Goal: Information Seeking & Learning: Learn about a topic

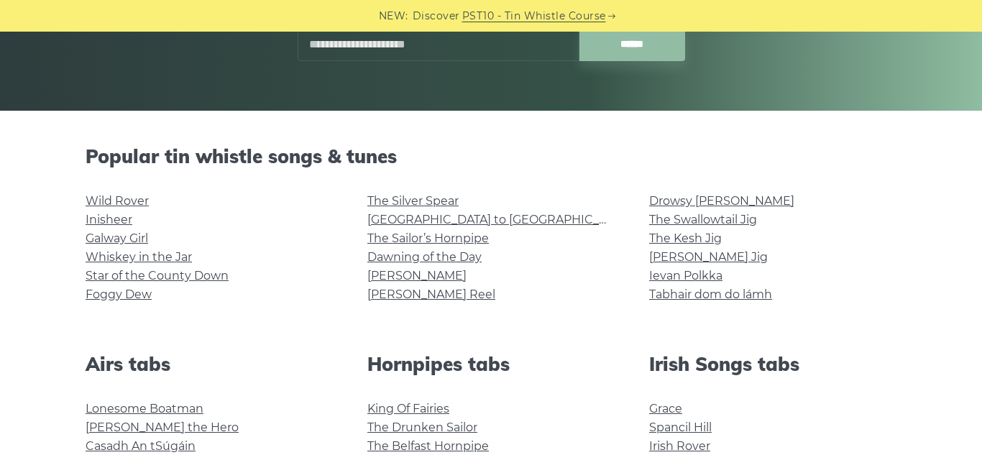
scroll to position [268, 0]
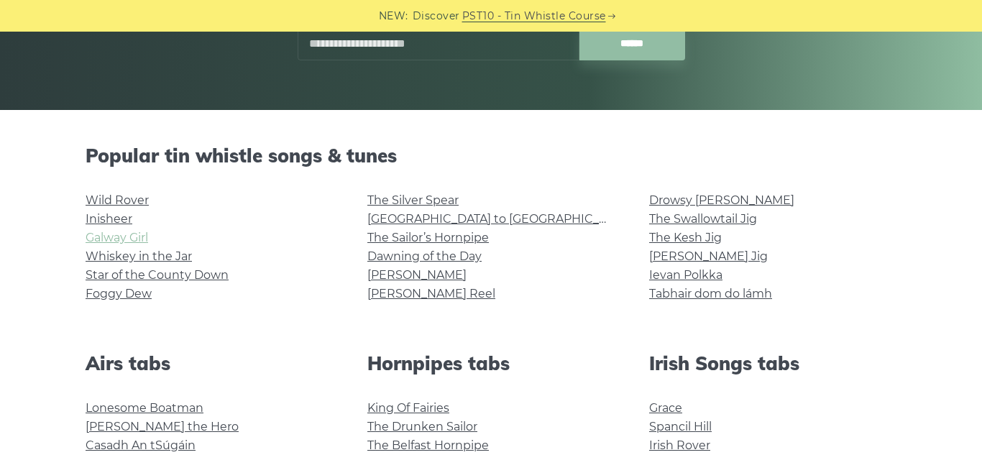
click at [127, 234] on link "Galway Girl" at bounding box center [117, 238] width 63 height 14
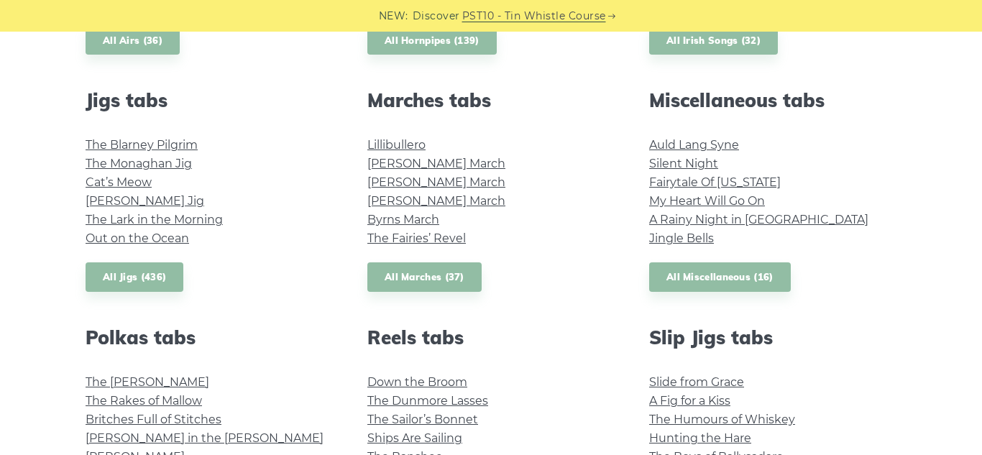
scroll to position [0, 0]
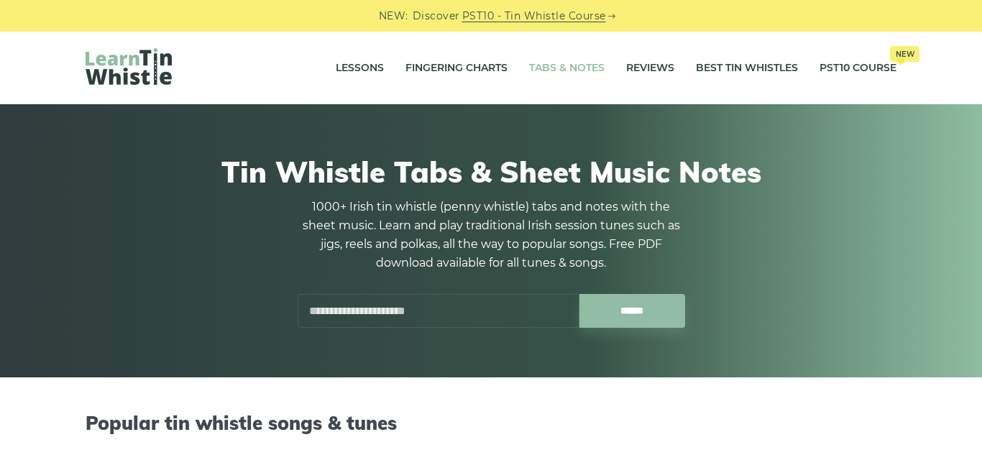
click at [460, 314] on input "text" at bounding box center [439, 311] width 282 height 34
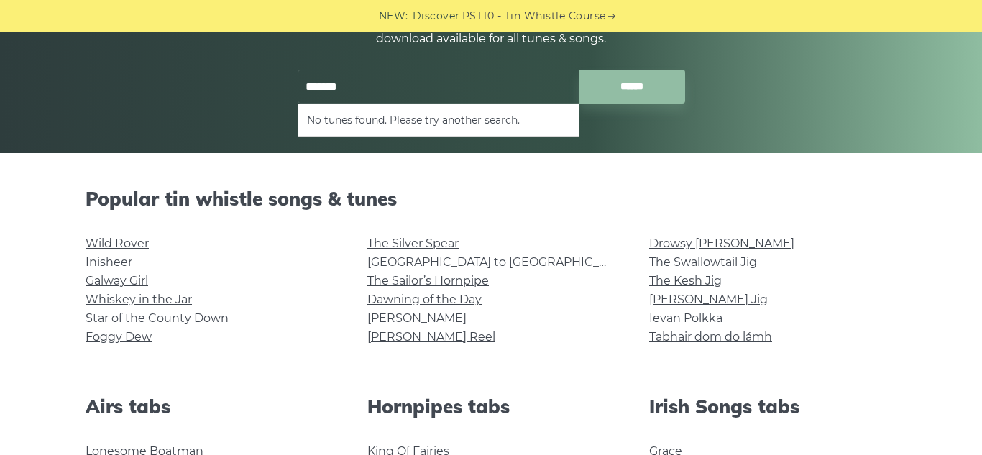
scroll to position [224, 0]
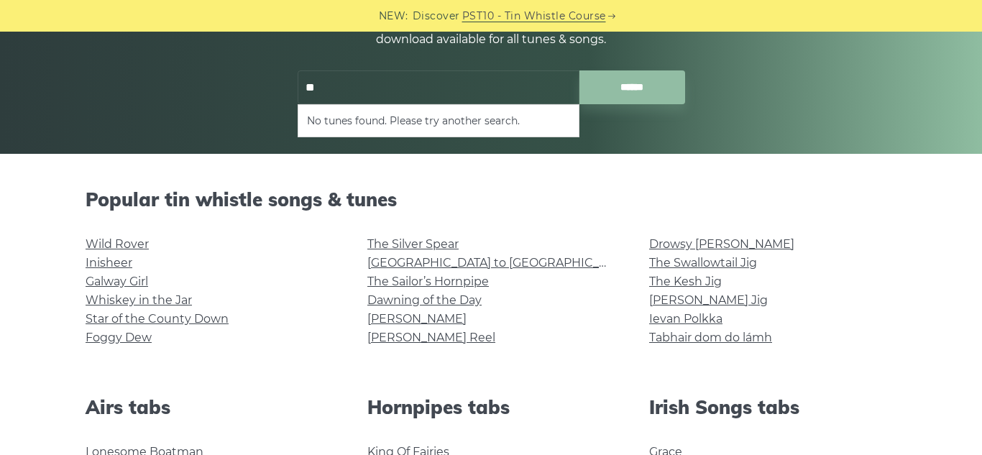
type input "*"
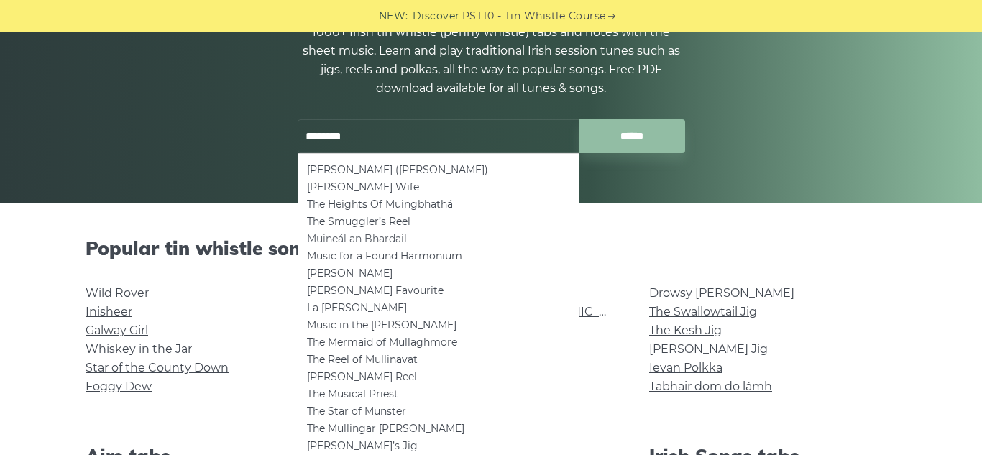
scroll to position [174, 0]
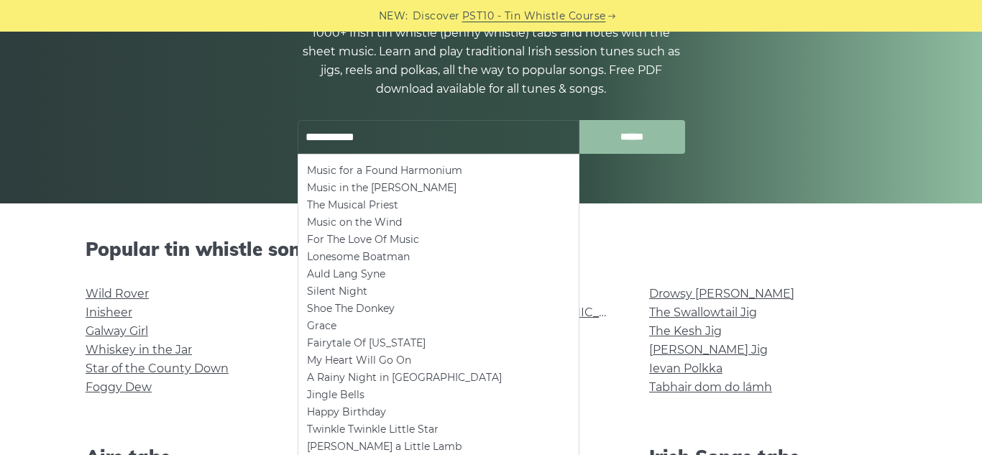
type input "**********"
click at [651, 138] on input "******" at bounding box center [633, 137] width 106 height 34
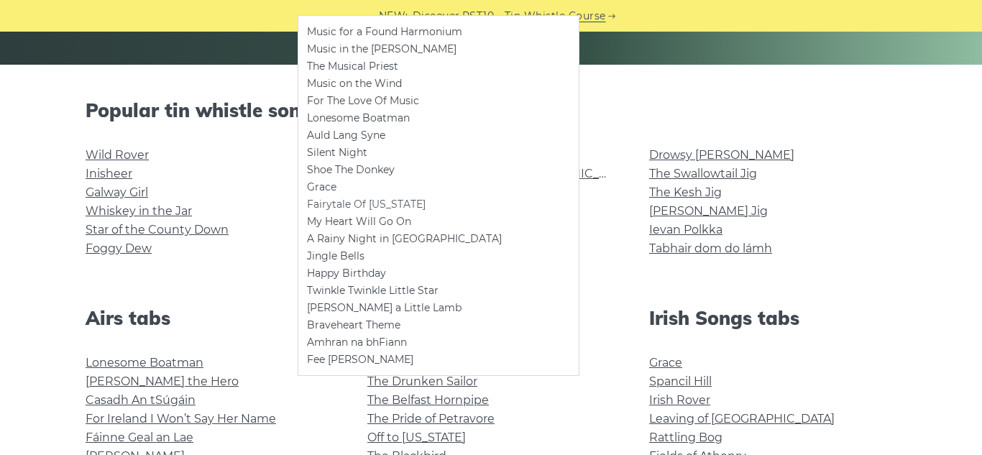
scroll to position [314, 0]
click at [625, 137] on div "Popular tin whistle songs & tunes Wild Rover Inisheer Galway Girl Whiskey in th…" at bounding box center [491, 185] width 846 height 173
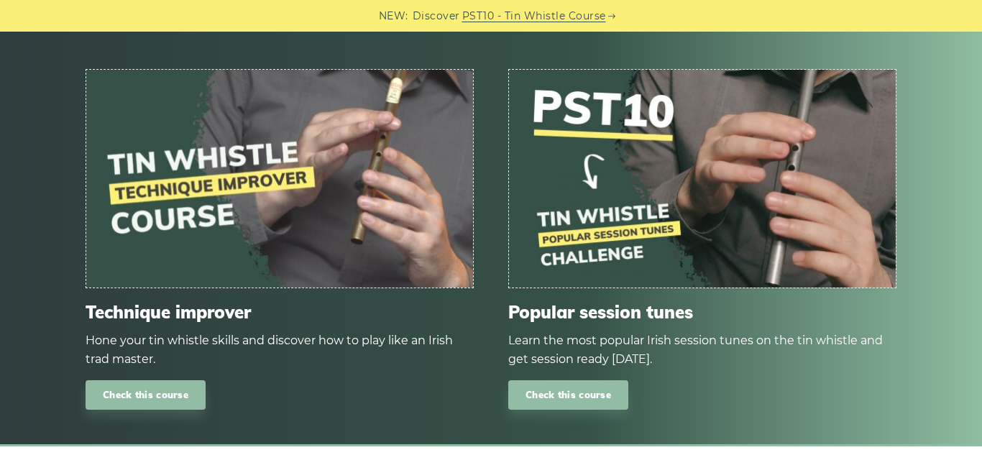
scroll to position [1632, 0]
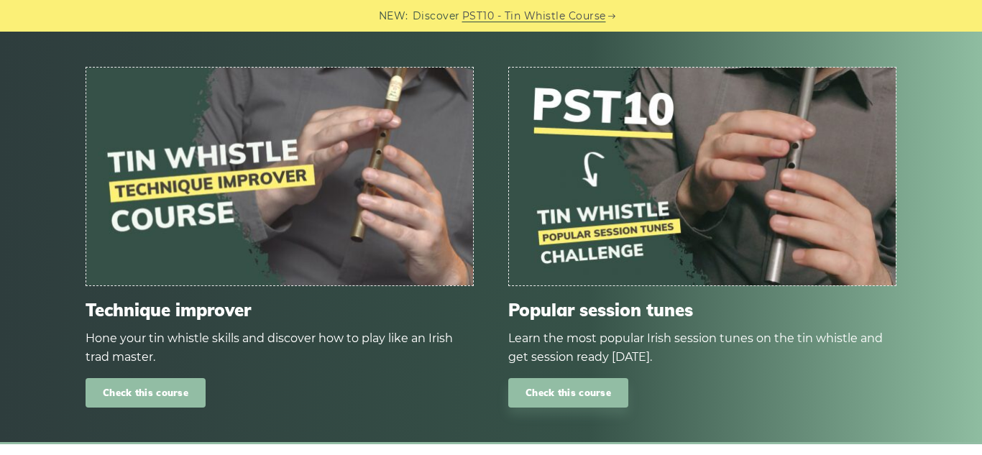
click at [147, 397] on link "Check this course" at bounding box center [146, 392] width 120 height 29
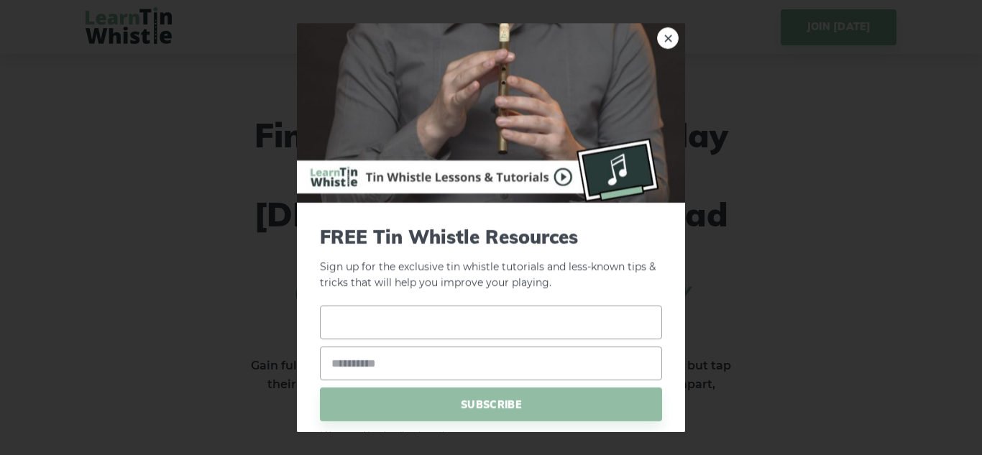
click at [486, 327] on input "text" at bounding box center [491, 323] width 342 height 34
type input "*******"
click at [437, 365] on input "email" at bounding box center [491, 364] width 342 height 34
type input "**********"
click at [462, 408] on span "SUBSCRIBE" at bounding box center [491, 405] width 342 height 34
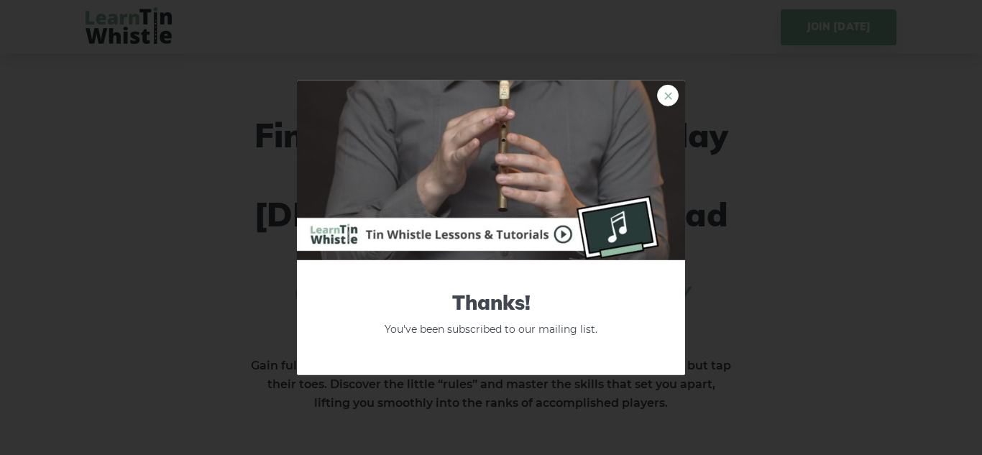
click at [669, 94] on link "×" at bounding box center [668, 95] width 22 height 22
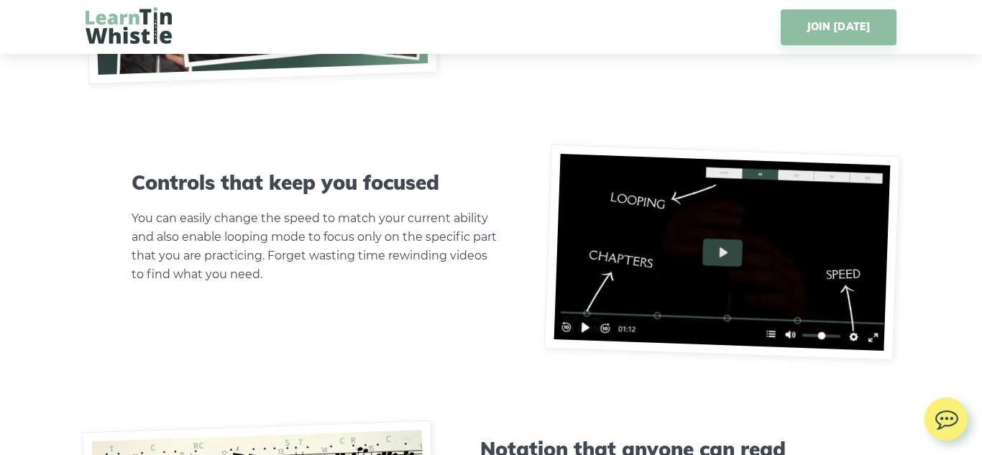
scroll to position [4853, 0]
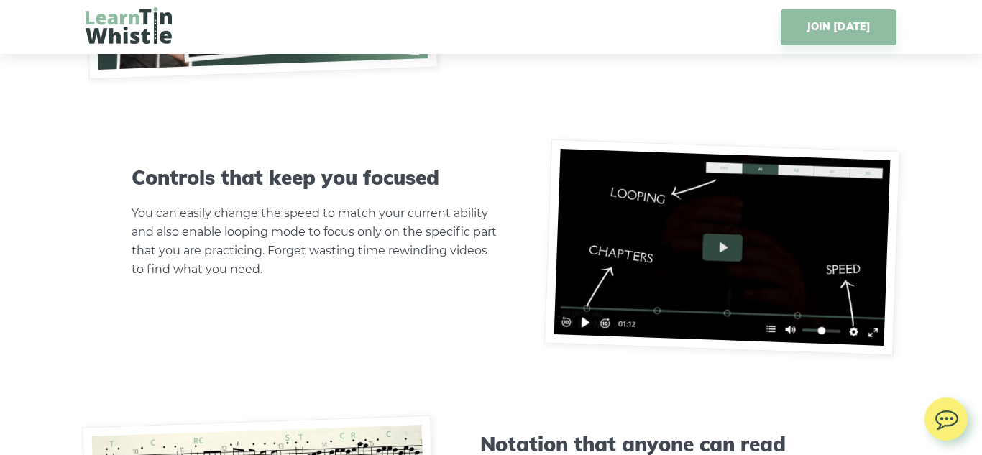
click at [721, 183] on img at bounding box center [722, 247] width 356 height 216
click at [593, 265] on img at bounding box center [722, 247] width 356 height 216
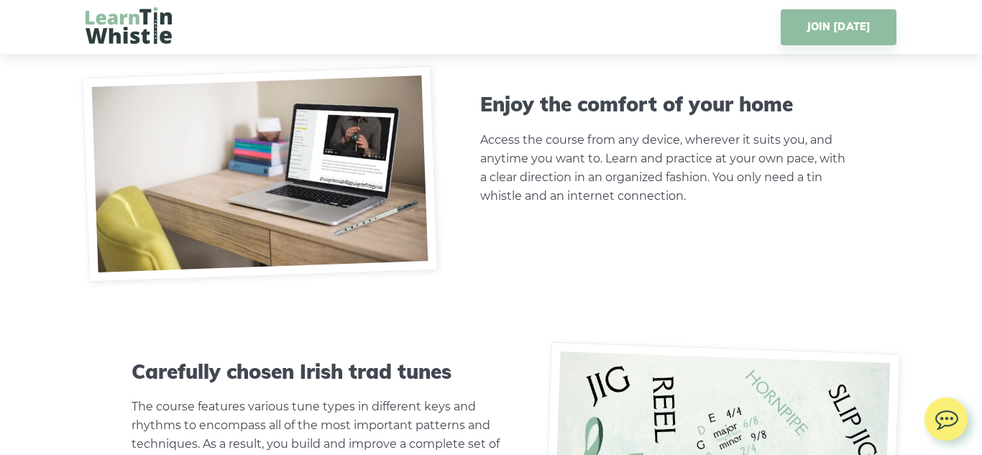
scroll to position [3499, 0]
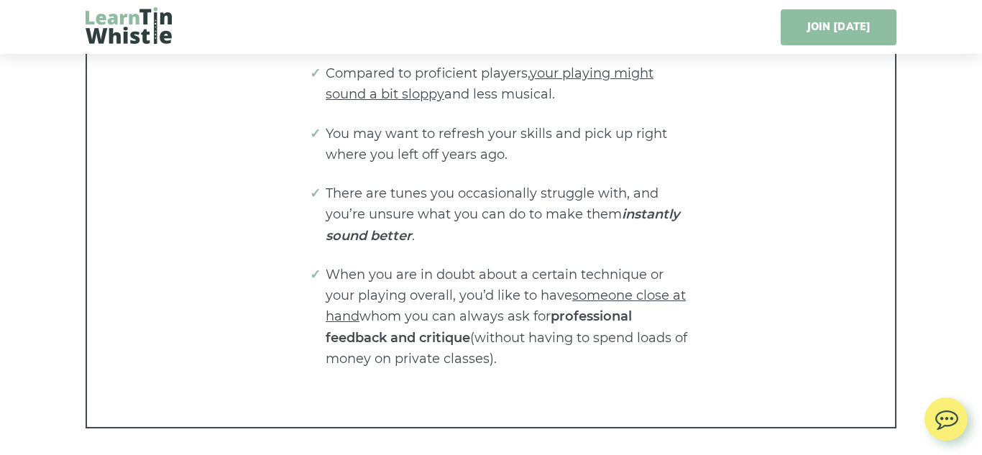
click at [814, 22] on link "JOIN TODAY" at bounding box center [839, 27] width 116 height 36
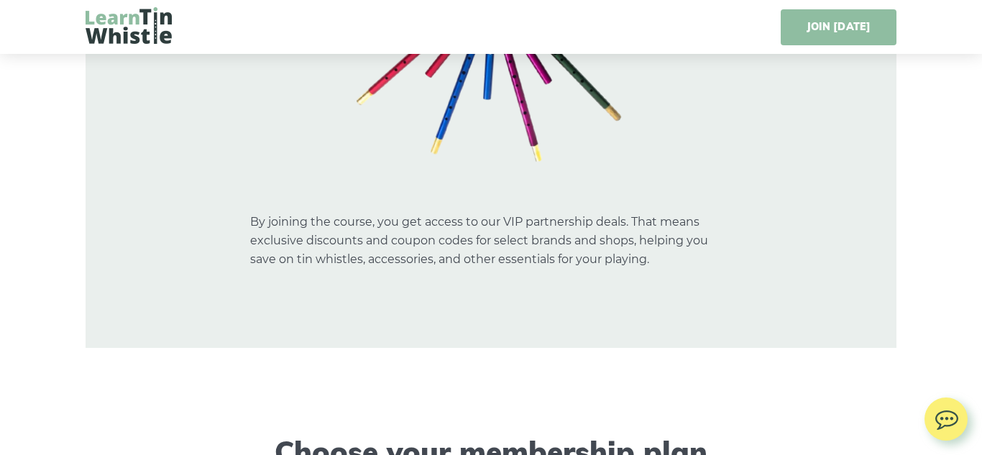
scroll to position [11680, 0]
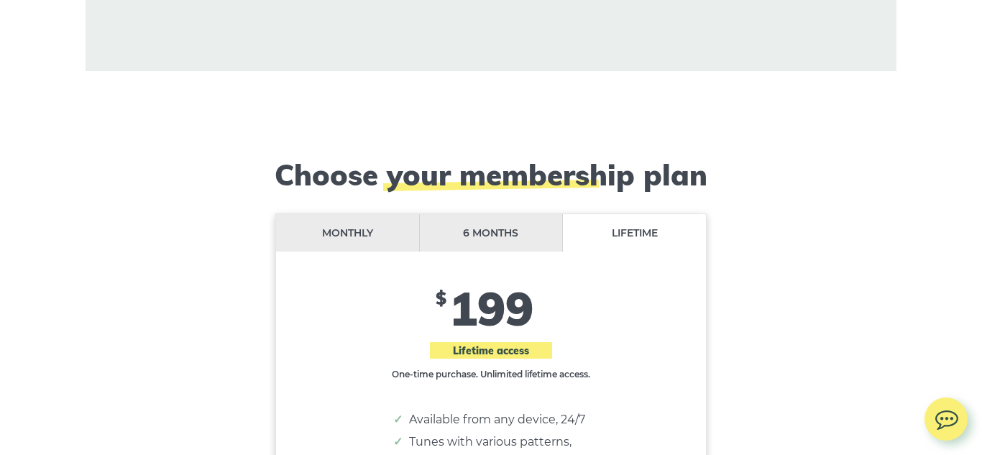
click at [407, 214] on li "Monthly" at bounding box center [348, 233] width 144 height 38
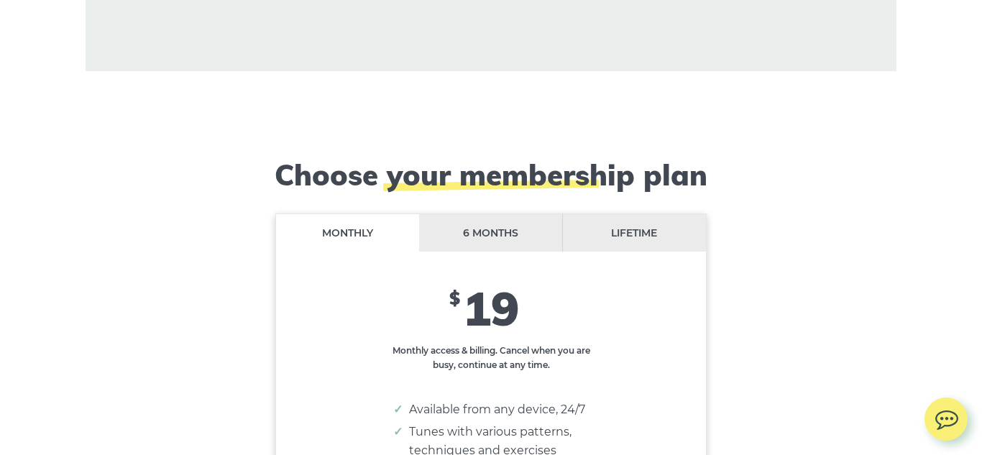
click at [508, 214] on li "6 months" at bounding box center [491, 233] width 144 height 38
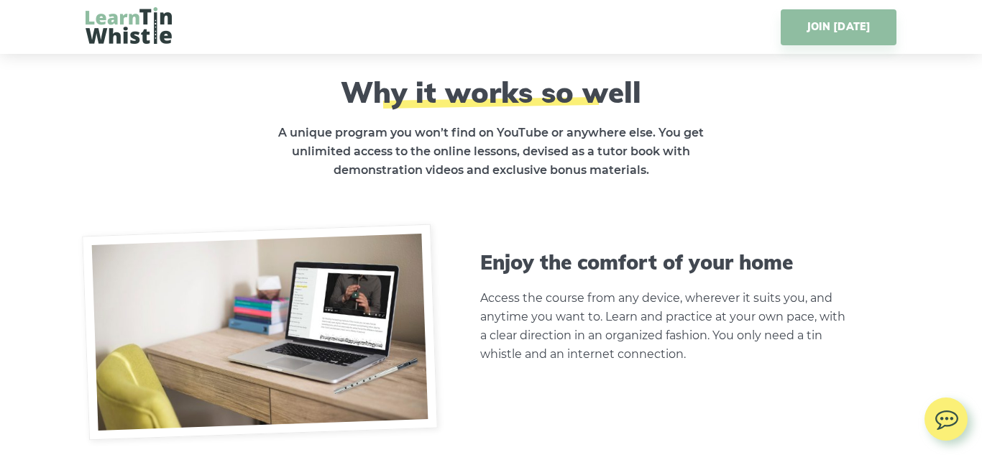
scroll to position [3861, 0]
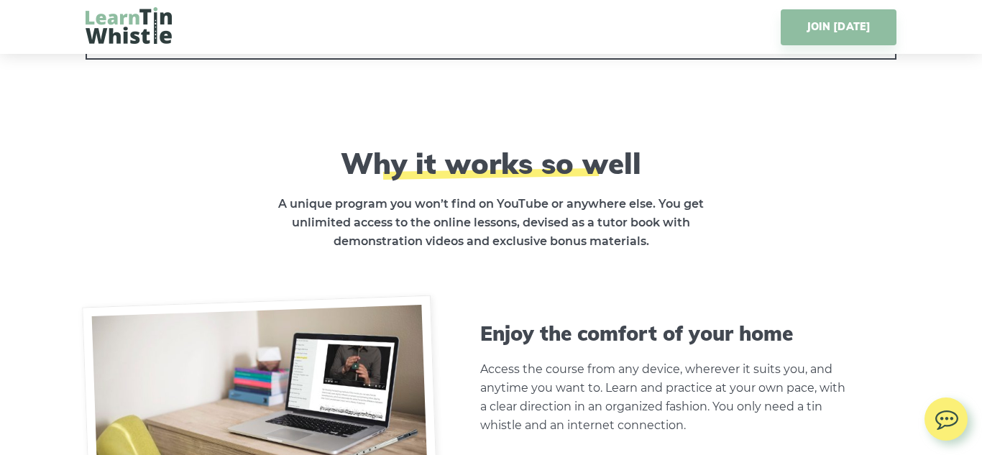
click at [263, 195] on p "A unique program you won’t find on YouTube or anywhere else. You get unlimited …" at bounding box center [491, 223] width 482 height 56
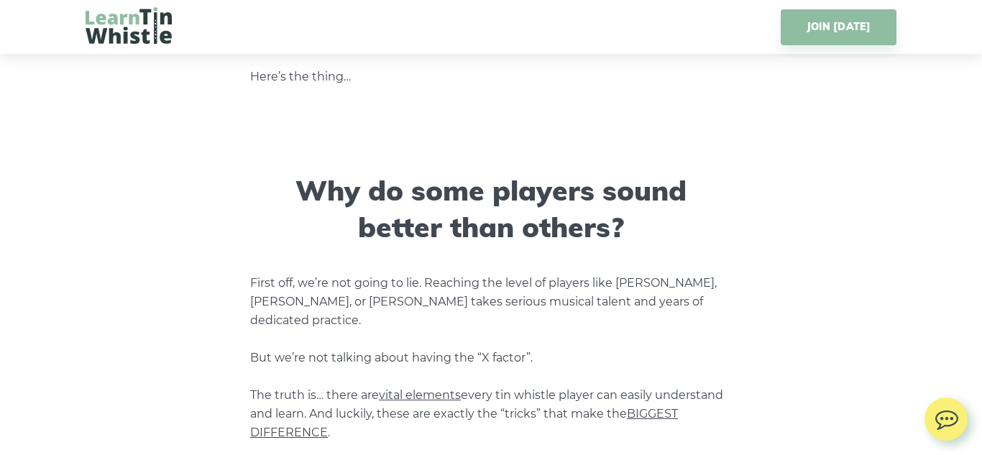
scroll to position [0, 0]
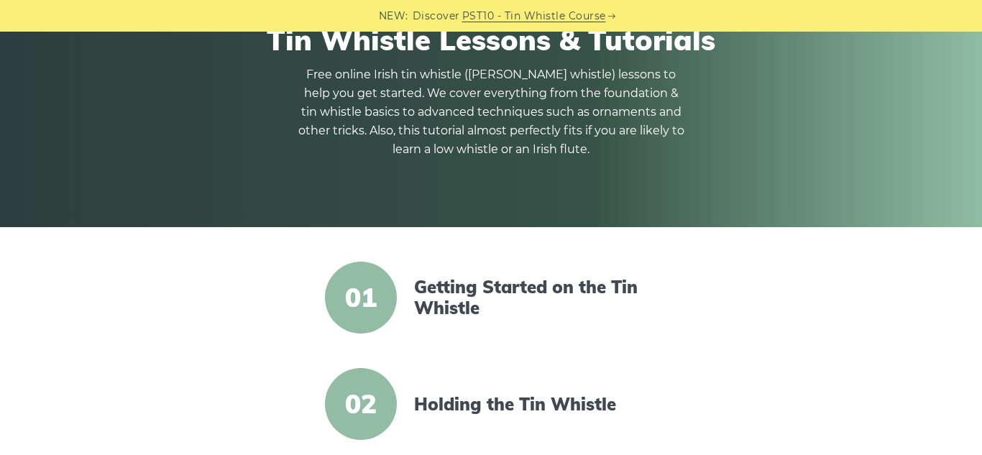
scroll to position [154, 0]
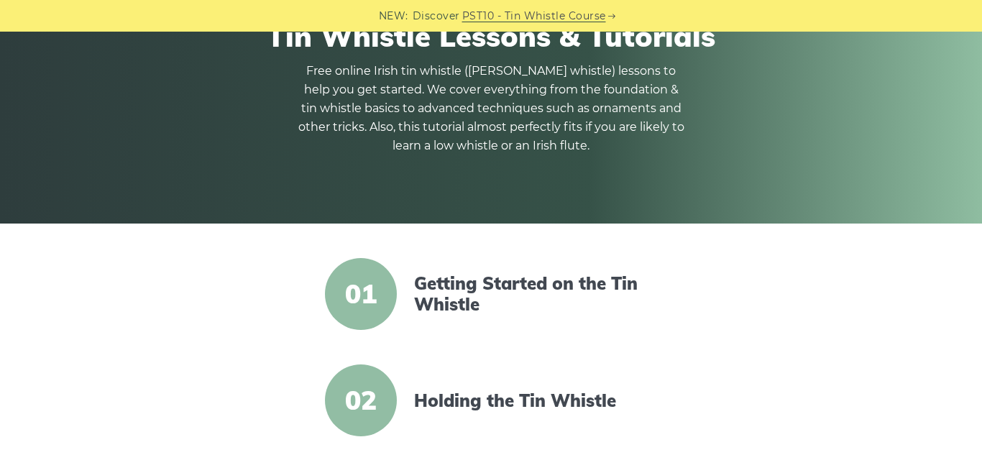
click at [375, 311] on span "01" at bounding box center [361, 294] width 72 height 72
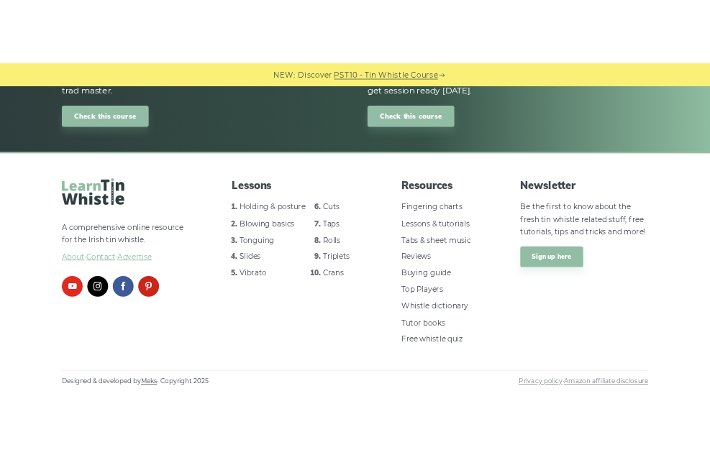
scroll to position [0, 0]
